Goal: Task Accomplishment & Management: Complete application form

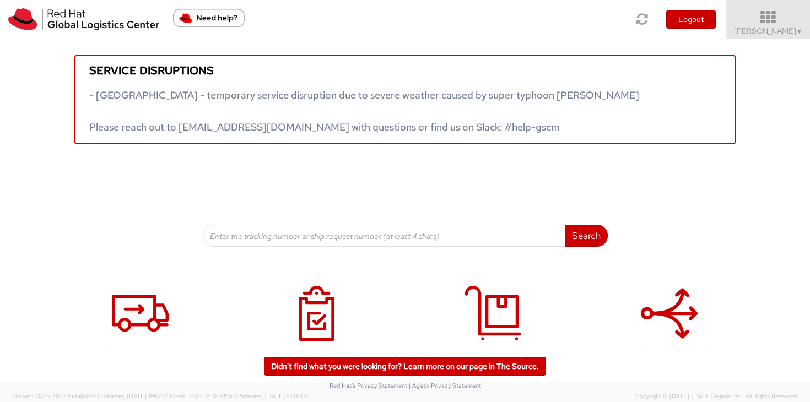
click at [783, 31] on span "[PERSON_NAME] ▼" at bounding box center [768, 31] width 69 height 10
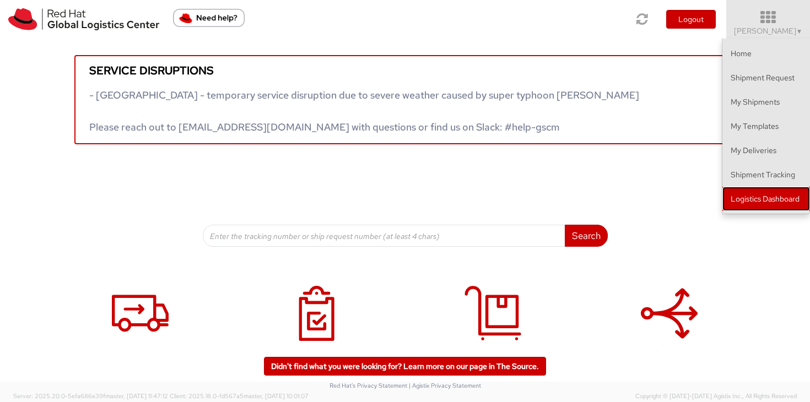
click at [762, 192] on link "Logistics Dashboard" at bounding box center [766, 199] width 88 height 24
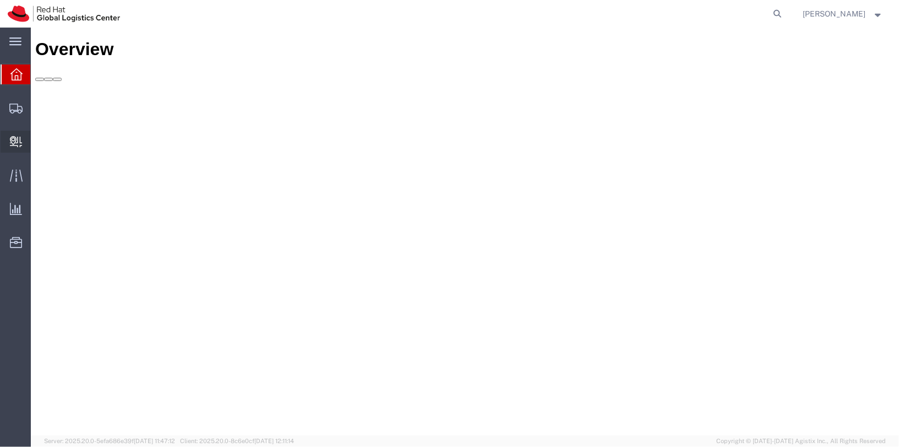
drag, startPoint x: 61, startPoint y: 158, endPoint x: 55, endPoint y: 157, distance: 6.2
click at [0, 0] on span "Create Delivery" at bounding box center [0, 0] width 0 height 0
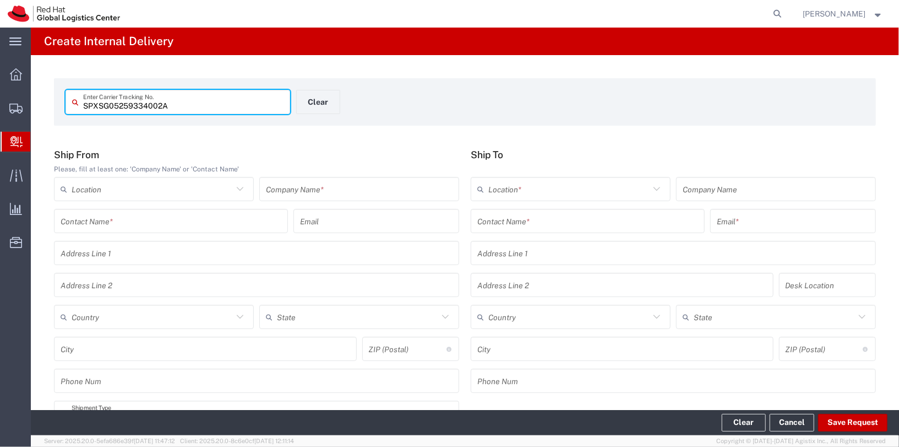
type input "SPXSG05259334002A"
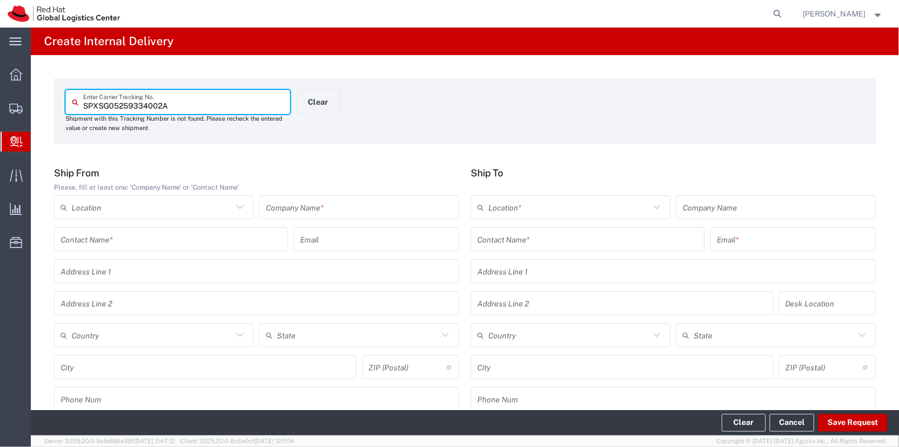
click at [312, 205] on input "text" at bounding box center [359, 207] width 187 height 19
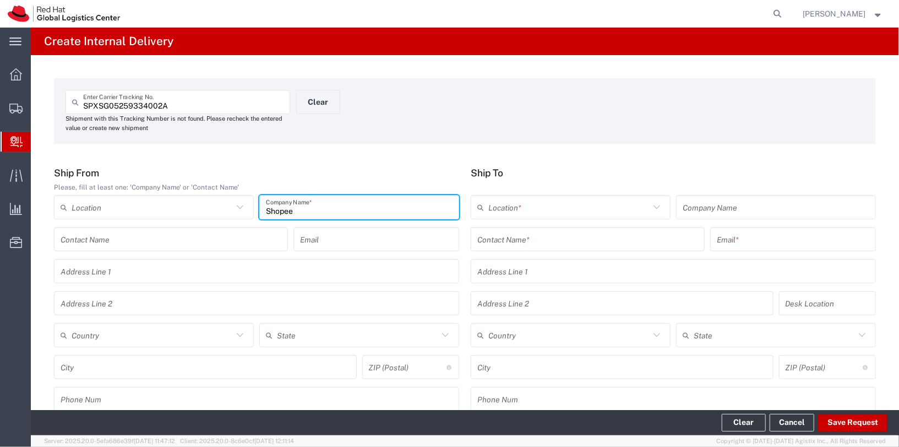
type input "Shopee"
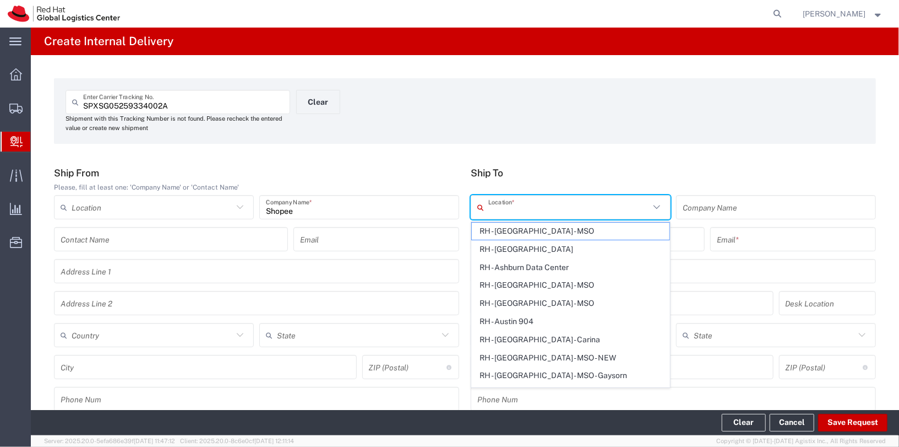
click at [575, 201] on input "text" at bounding box center [569, 207] width 161 height 19
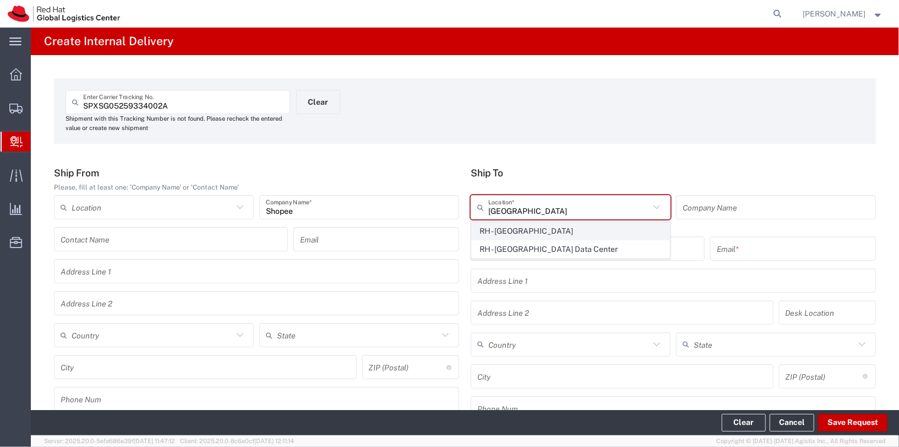
click at [538, 229] on span "RH - Singapore" at bounding box center [571, 231] width 198 height 17
type input "RH - Singapore"
type input "Red Hat Asia Pacific Pte Ltd"
type input "88 Market Street, Level 45"
type input "CapitaSpring"
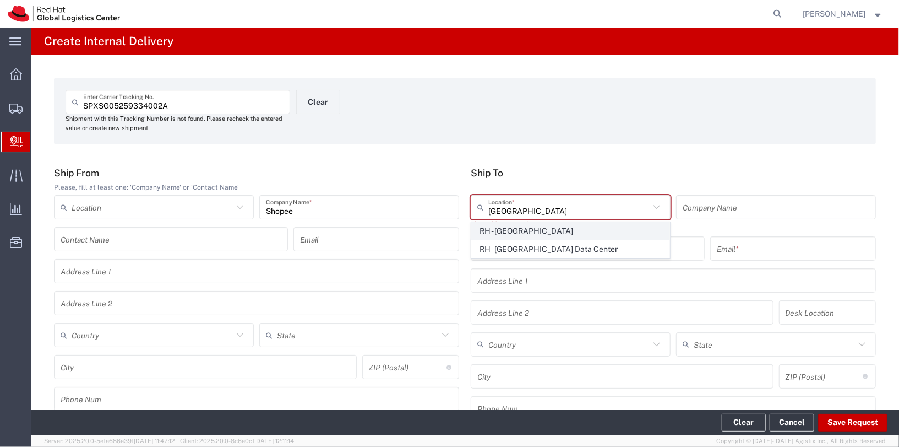
type input "Singapore"
type input "SINGAPORE"
type input "048948"
type input "65 6490 4200"
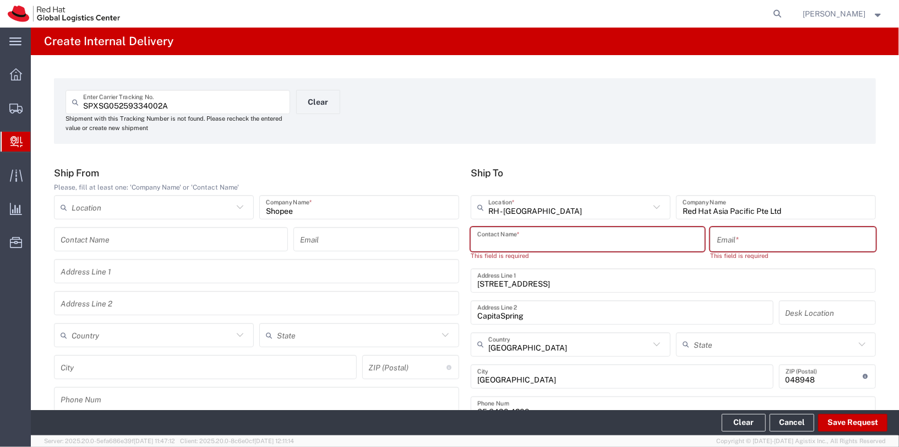
click at [556, 231] on input "text" at bounding box center [588, 239] width 221 height 19
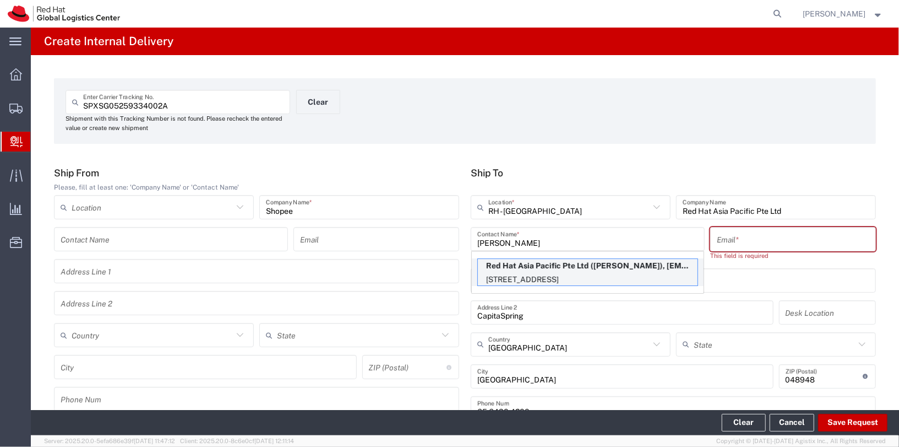
click at [558, 274] on p "88 Market Street, Level 45, CapitaSpring, 46W191, SINGAPORE, 048948, SG" at bounding box center [588, 280] width 220 height 14
type input "Elecia Chang"
type input "mechang@redhat.com"
type input "46W191"
type input "6564904849"
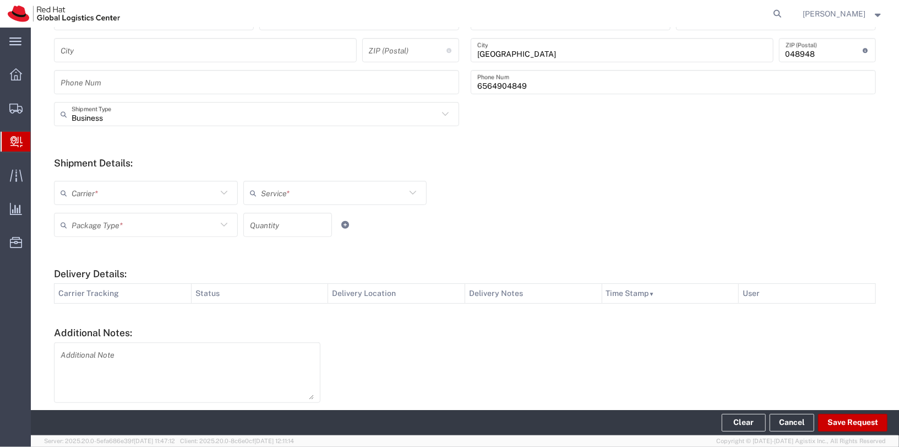
scroll to position [333, 0]
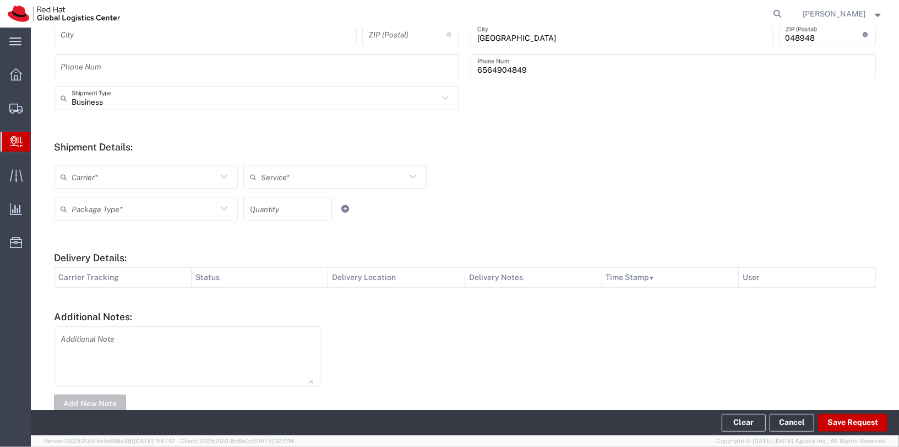
click at [173, 176] on input "text" at bounding box center [144, 176] width 145 height 19
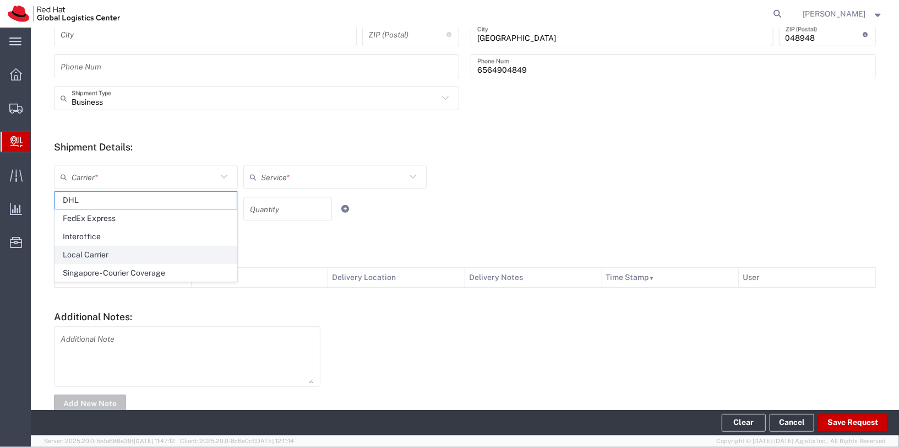
click at [99, 256] on span "Local Carrier" at bounding box center [146, 254] width 182 height 17
type input "Local Carrier"
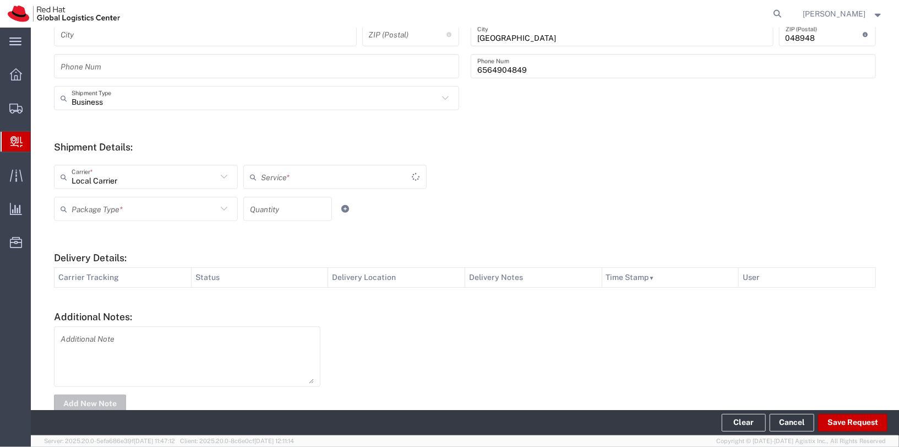
type input "Local_Ground"
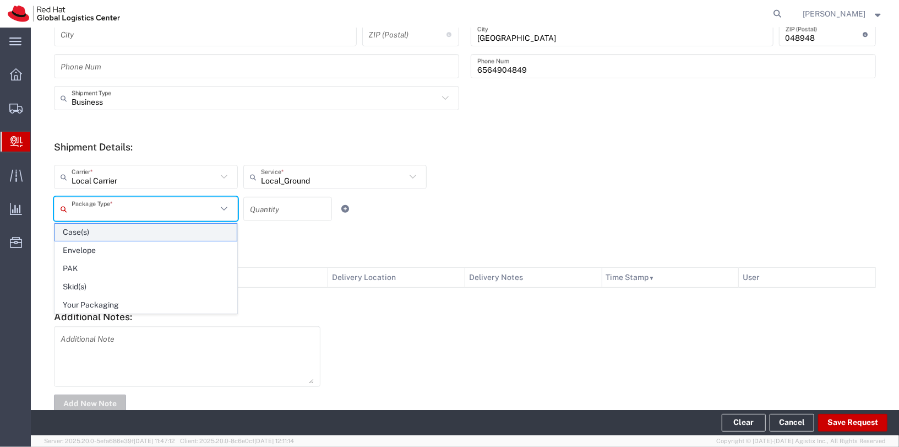
drag, startPoint x: 193, startPoint y: 210, endPoint x: 142, endPoint y: 236, distance: 57.4
click at [193, 210] on input "text" at bounding box center [144, 208] width 145 height 19
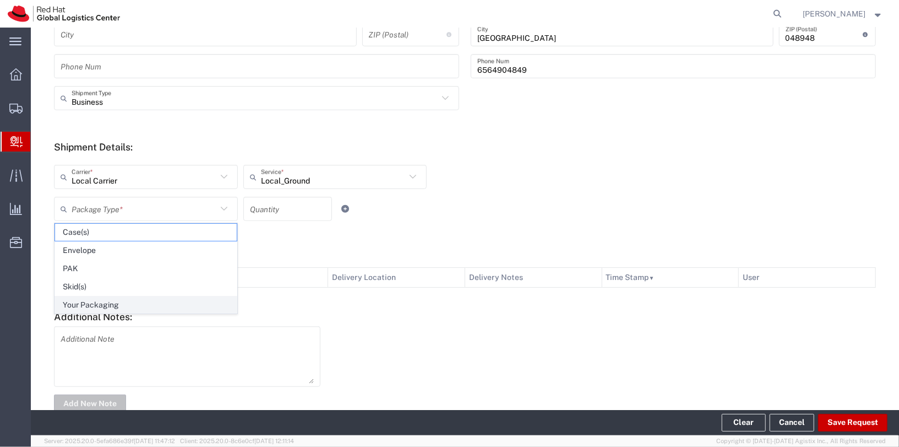
click at [126, 299] on span "Your Packaging" at bounding box center [146, 304] width 182 height 17
type input "Your Packaging"
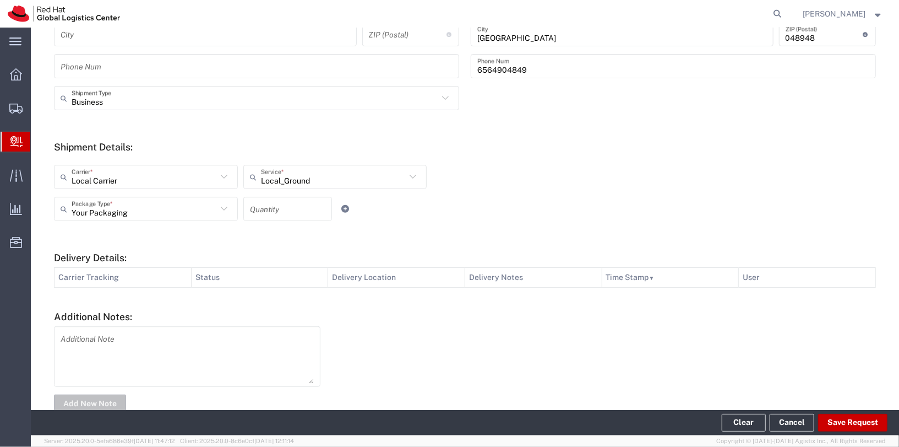
click at [282, 212] on input "number" at bounding box center [288, 208] width 76 height 19
type input "1"
click at [549, 230] on form "Ship From Please, fill at least one: 'Company Name' or 'Contact Name' Location …" at bounding box center [465, 124] width 822 height 580
click at [849, 420] on button "Save Request" at bounding box center [853, 423] width 69 height 18
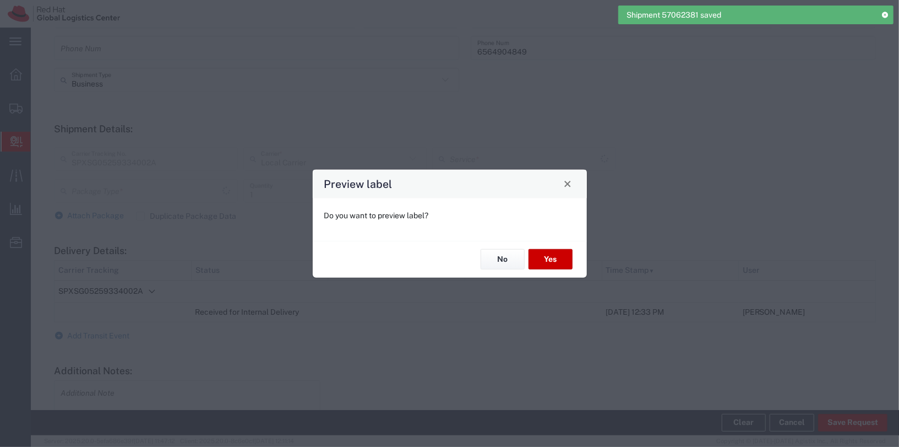
scroll to position [315, 0]
type input "Your Packaging"
type input "Local_Ground"
click at [562, 259] on button "Yes" at bounding box center [551, 259] width 44 height 20
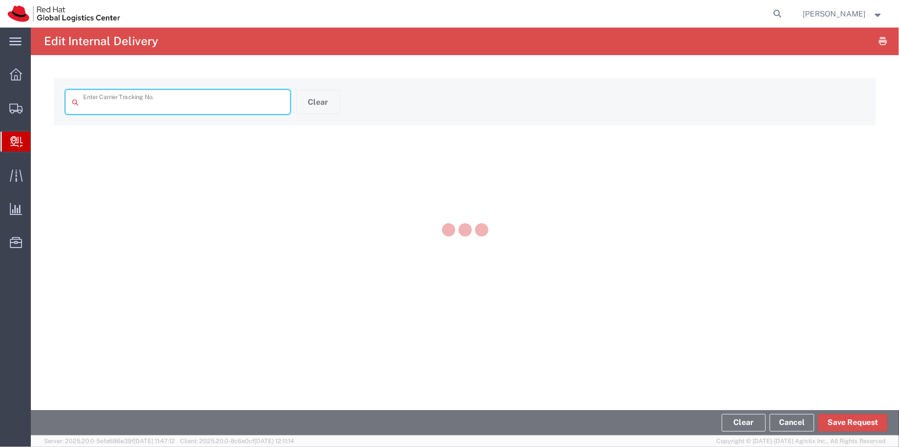
type input "SPXSG05259334002A"
